Goal: Share content

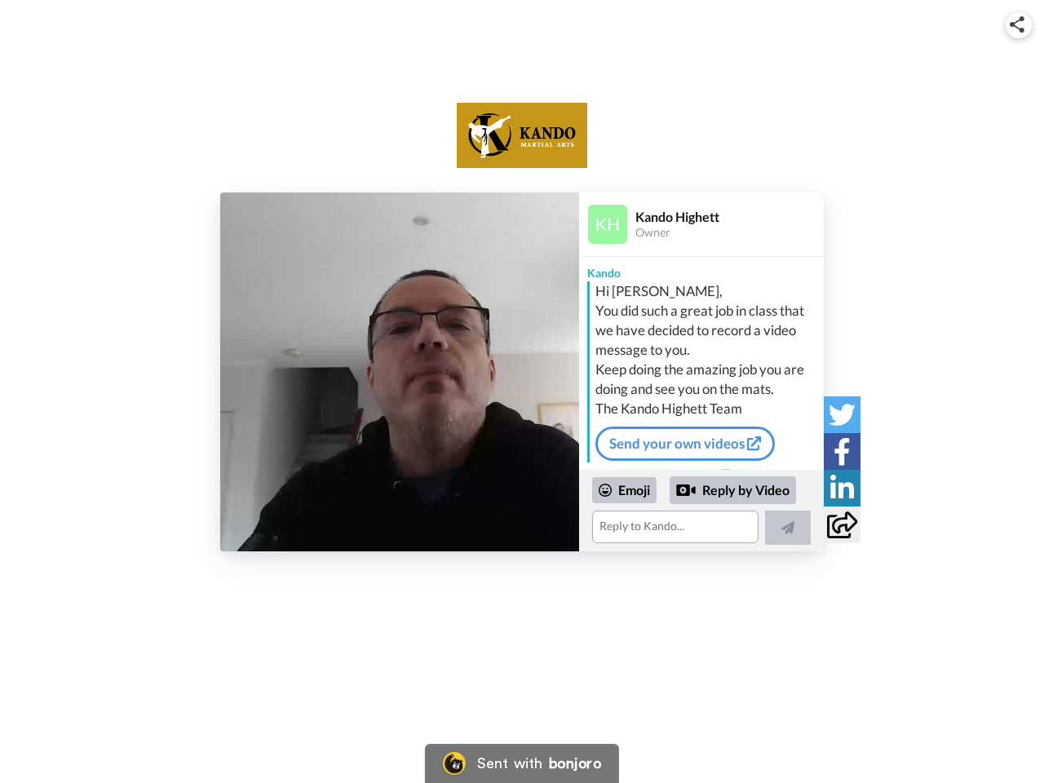
click at [1019, 24] on img at bounding box center [1017, 24] width 15 height 16
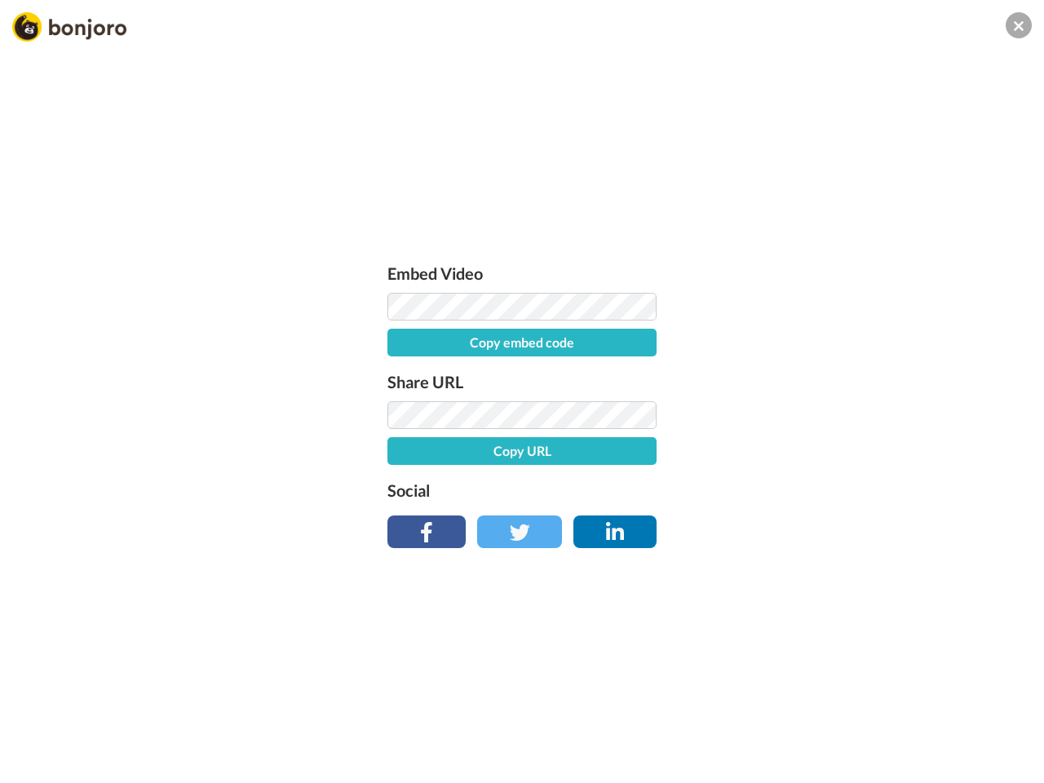
click at [400, 372] on label "Share URL" at bounding box center [522, 382] width 269 height 26
click at [702, 511] on div "Embed Video Copy embed code Share URL Copy URL Social" at bounding box center [522, 479] width 1044 height 783
click at [625, 490] on label "Social" at bounding box center [522, 490] width 269 height 26
click at [734, 490] on div "Embed Video Copy embed code Share URL Copy URL Social" at bounding box center [522, 479] width 1044 height 783
click at [788, 528] on div "Embed Video Copy embed code Share URL Copy URL Social" at bounding box center [522, 479] width 1044 height 783
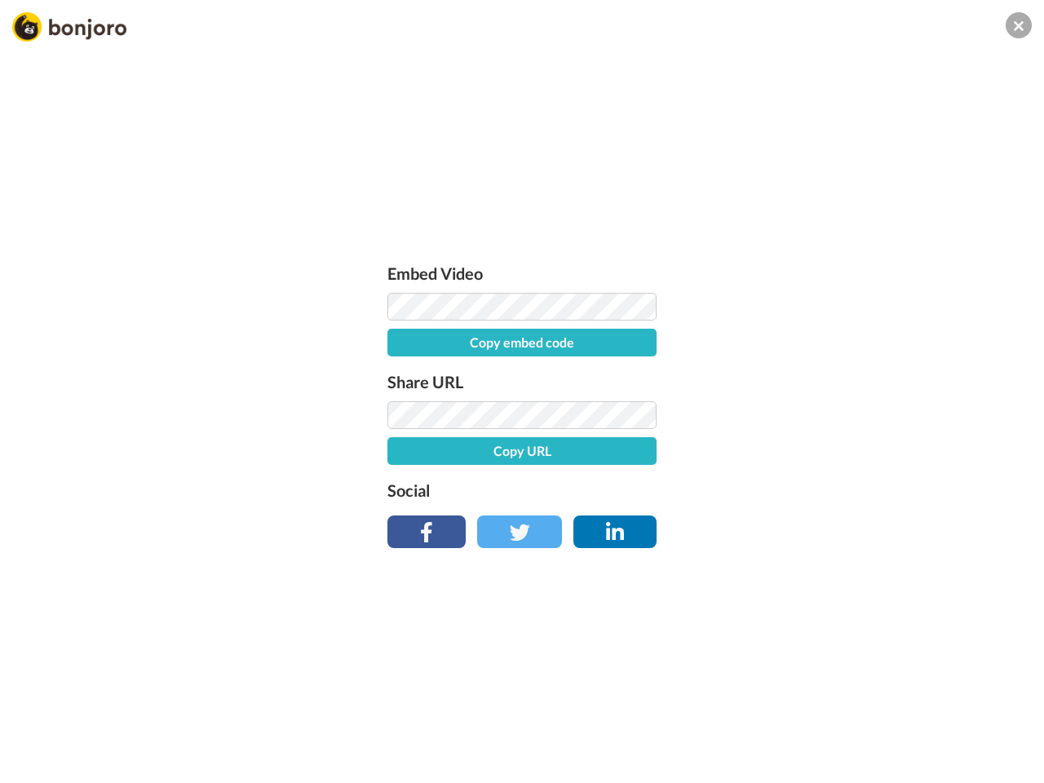
click at [842, 415] on div "Embed Video Copy embed code Share URL Copy URL Social" at bounding box center [522, 479] width 1044 height 783
click at [842, 451] on div "Embed Video Copy embed code Share URL Copy URL Social" at bounding box center [522, 479] width 1044 height 783
click at [842, 488] on div "Embed Video Copy embed code Share URL Copy URL Social" at bounding box center [522, 479] width 1044 height 783
click at [842, 525] on div "Embed Video Copy embed code Share URL Copy URL Social" at bounding box center [522, 479] width 1044 height 783
